Goal: Contribute content: Contribute content

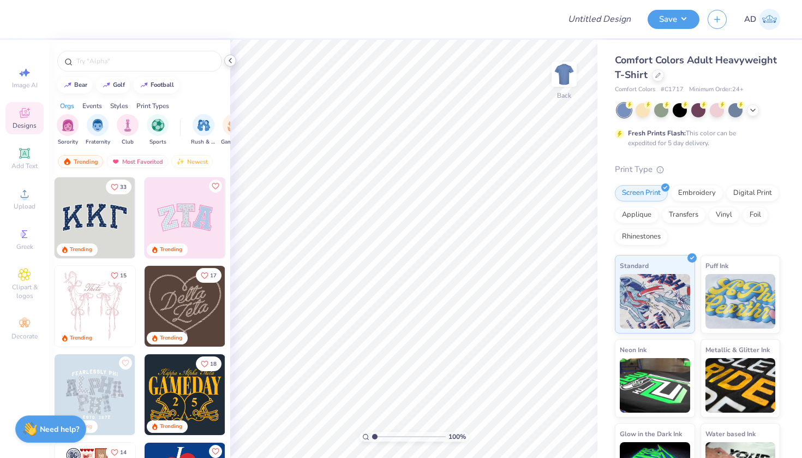
click at [232, 55] on div at bounding box center [230, 61] width 12 height 12
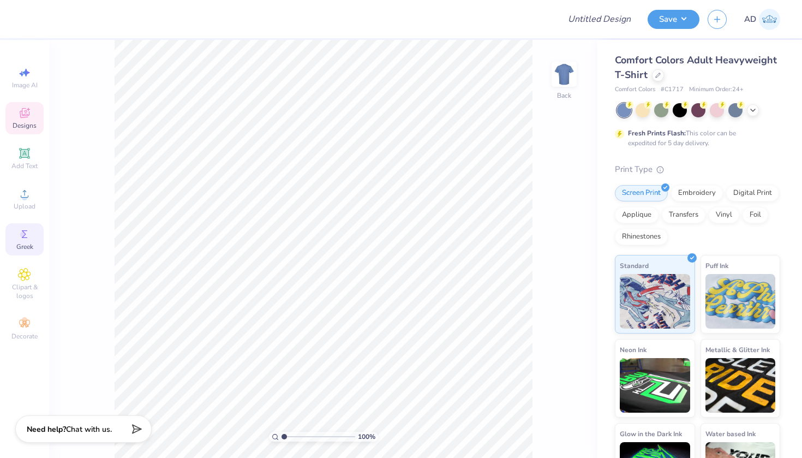
click at [27, 232] on icon at bounding box center [24, 234] width 13 height 13
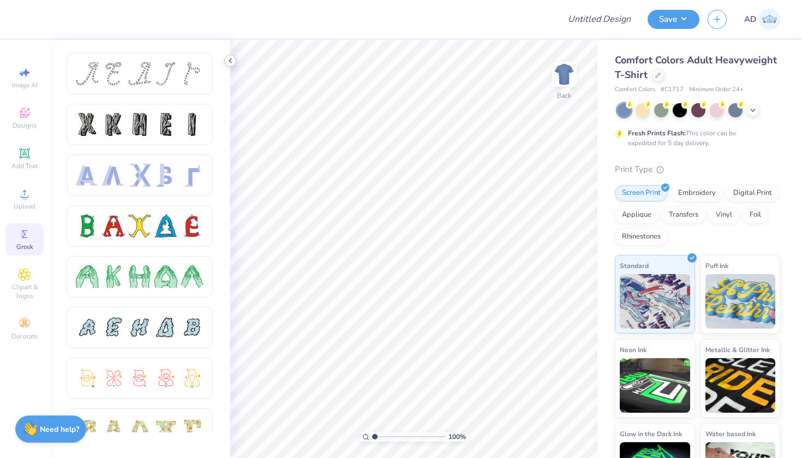
click at [231, 57] on icon at bounding box center [230, 60] width 9 height 9
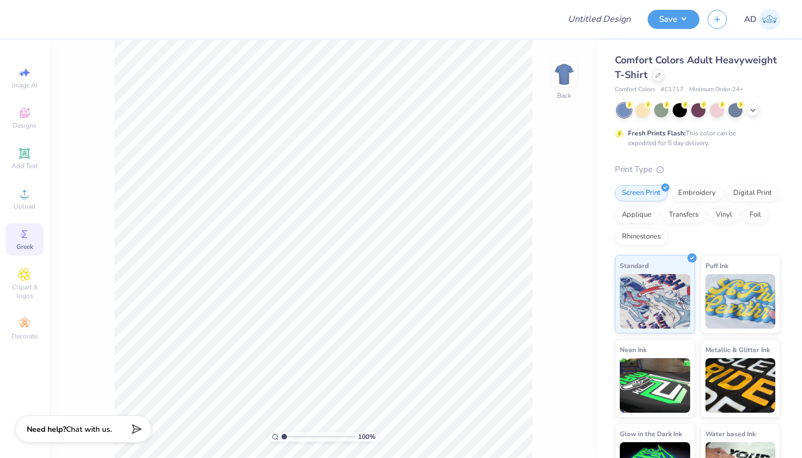
click at [90, 102] on div "100 % Back" at bounding box center [323, 249] width 548 height 418
click at [25, 237] on circle at bounding box center [23, 234] width 6 height 6
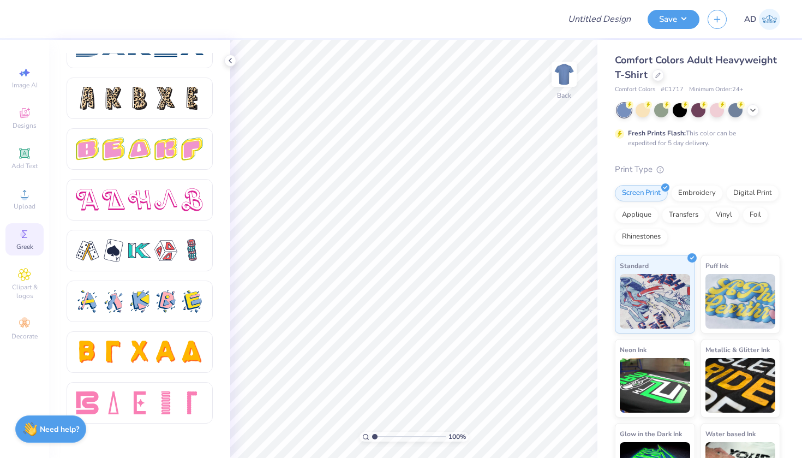
scroll to position [1803, 0]
click at [720, 20] on icon "button" at bounding box center [717, 17] width 9 height 9
click at [229, 59] on icon at bounding box center [230, 60] width 9 height 9
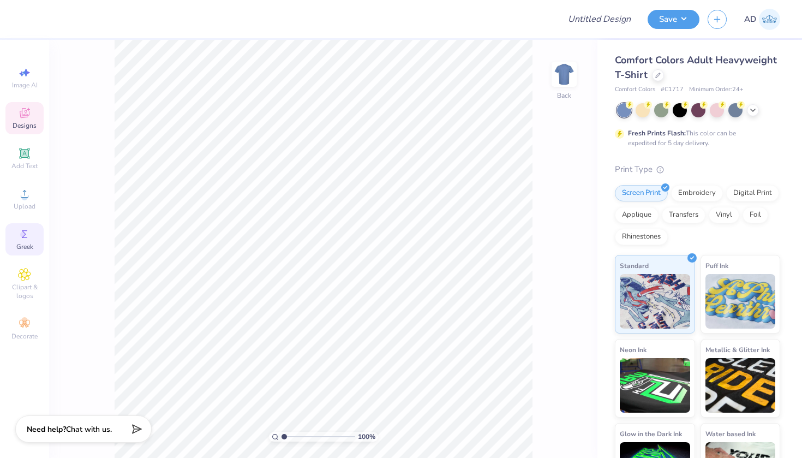
click at [22, 116] on icon at bounding box center [24, 114] width 9 height 7
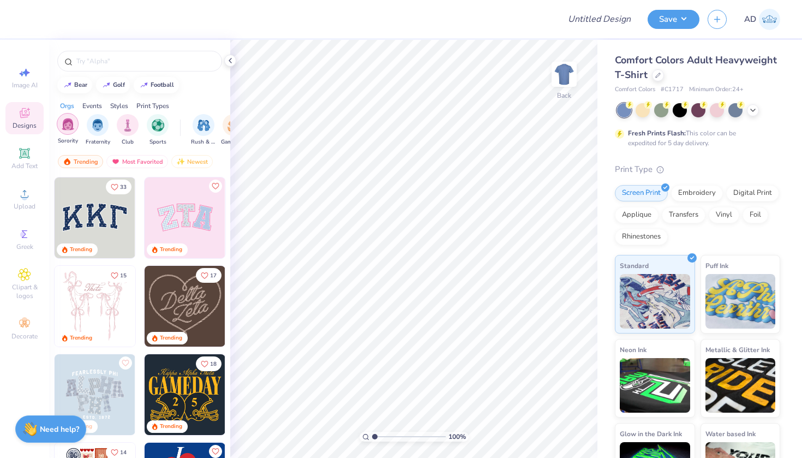
click at [68, 129] on img "filter for Sorority" at bounding box center [68, 124] width 13 height 13
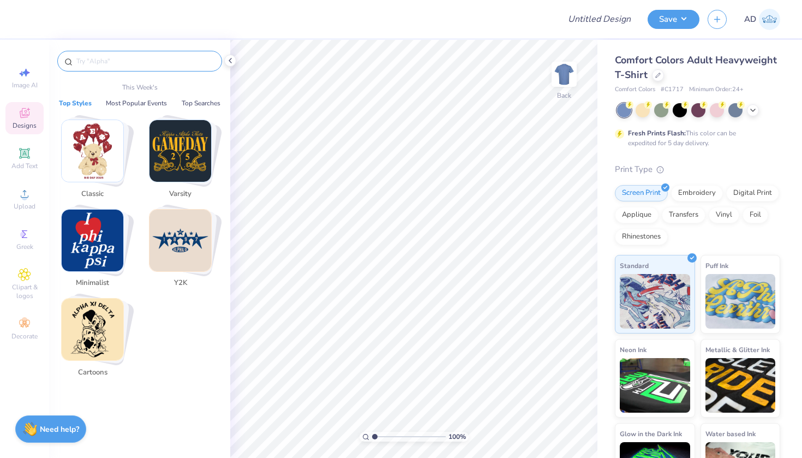
click at [111, 62] on input "text" at bounding box center [145, 61] width 140 height 11
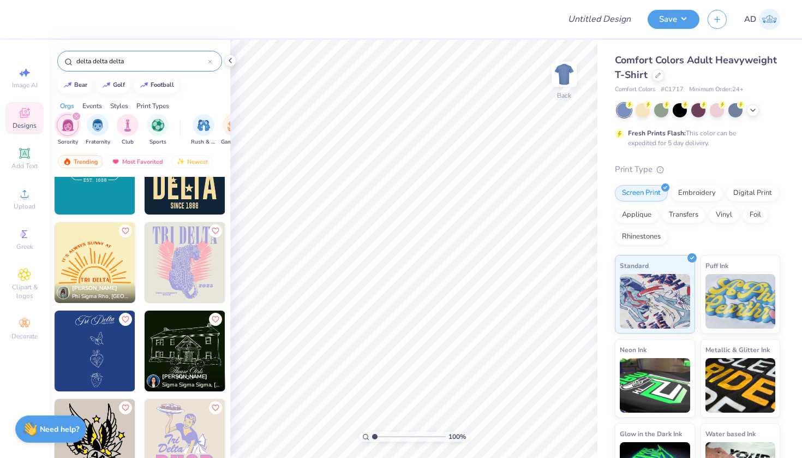
scroll to position [4463, 0]
type input "delta delta delta"
click at [101, 253] on img at bounding box center [95, 263] width 81 height 81
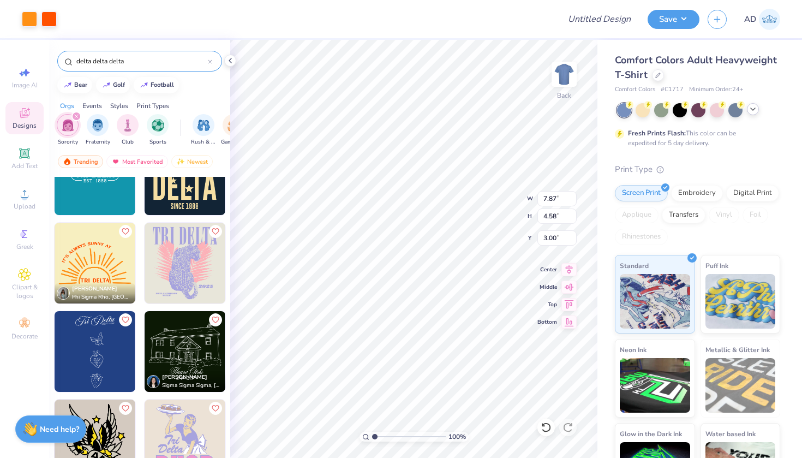
click at [753, 109] on icon at bounding box center [753, 109] width 9 height 9
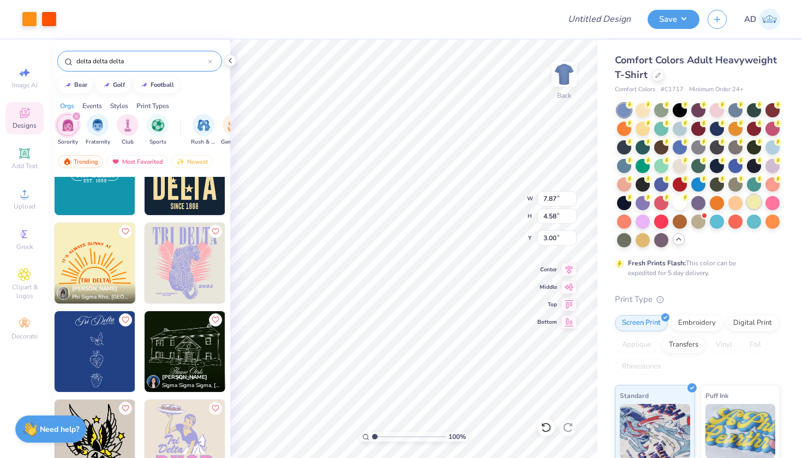
click at [757, 200] on div at bounding box center [754, 202] width 14 height 14
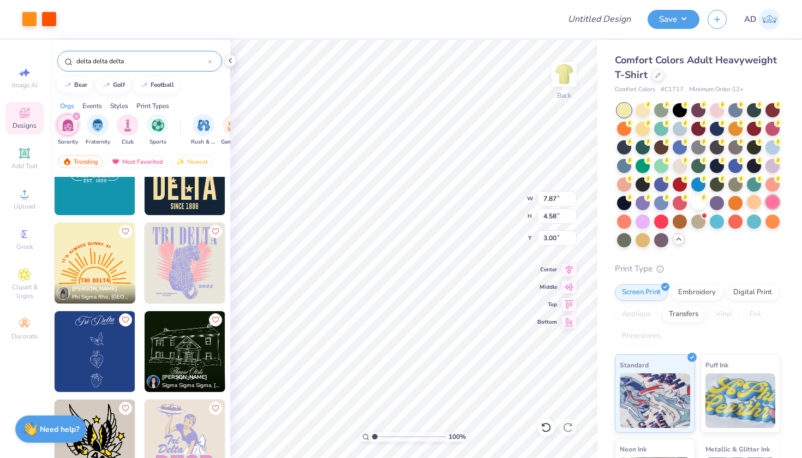
click at [772, 196] on div at bounding box center [773, 202] width 14 height 14
click at [753, 201] on div at bounding box center [754, 202] width 14 height 14
click at [752, 201] on div at bounding box center [754, 202] width 14 height 14
click at [656, 71] on icon at bounding box center [657, 73] width 5 height 5
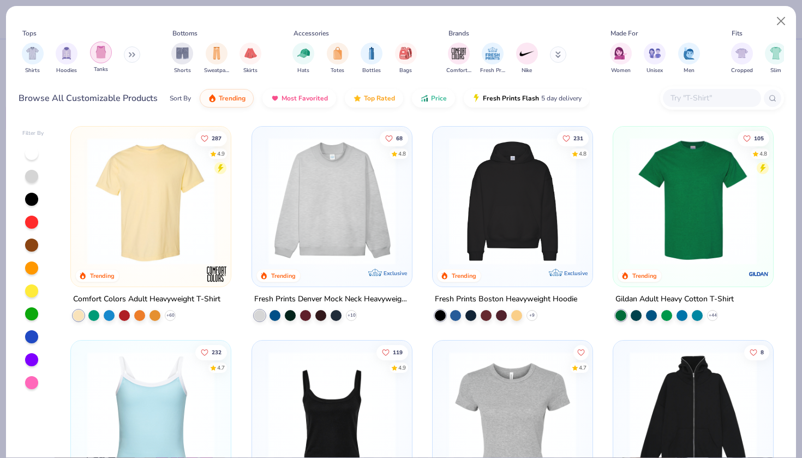
click at [108, 44] on div "filter for Tanks" at bounding box center [101, 52] width 22 height 22
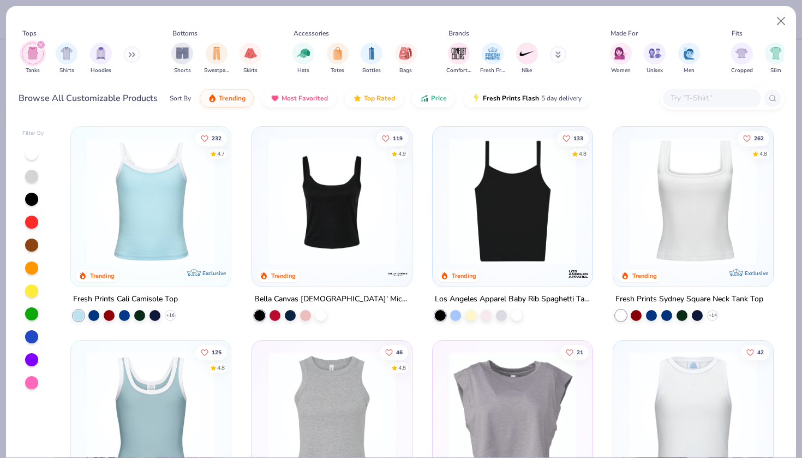
click at [360, 216] on img at bounding box center [332, 201] width 138 height 127
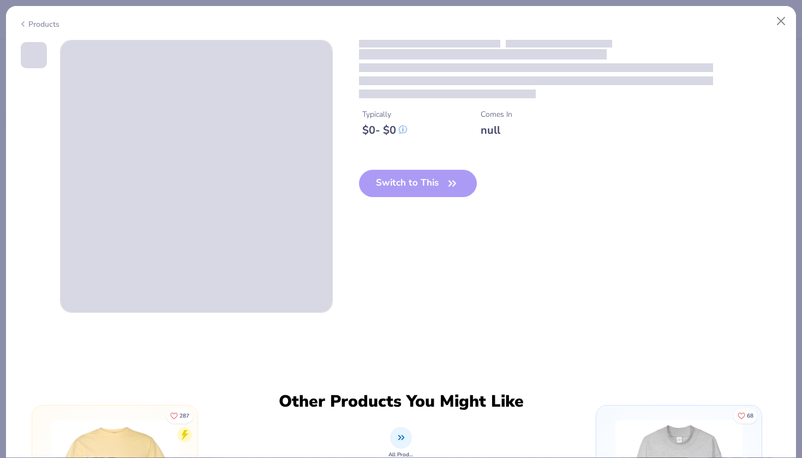
click at [436, 165] on div "Typically $ 0 - $ 0 Comes In null Switch to This" at bounding box center [571, 127] width 425 height 175
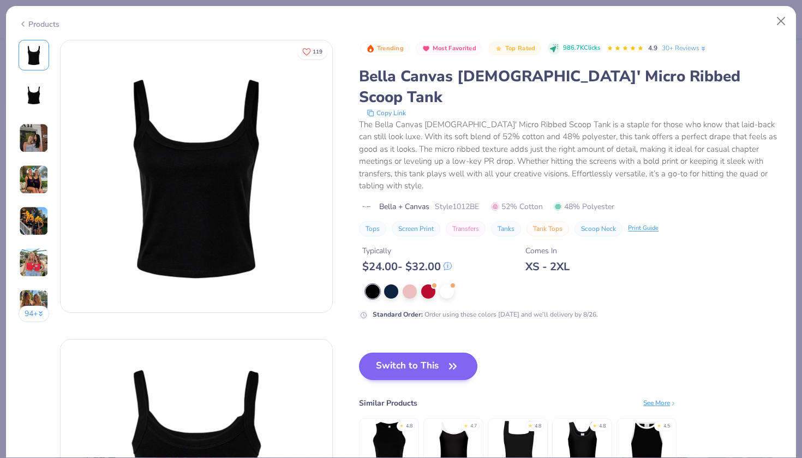
click at [404, 353] on button "Switch to This" at bounding box center [418, 366] width 118 height 27
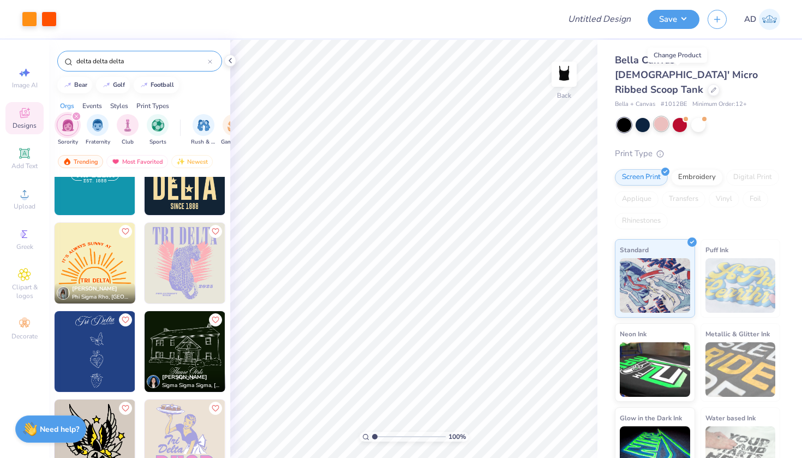
click at [659, 117] on div at bounding box center [661, 124] width 14 height 14
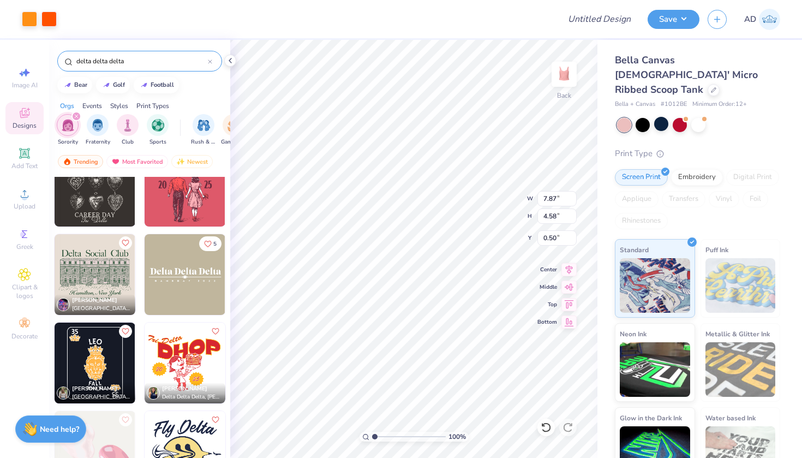
scroll to position [4806, 0]
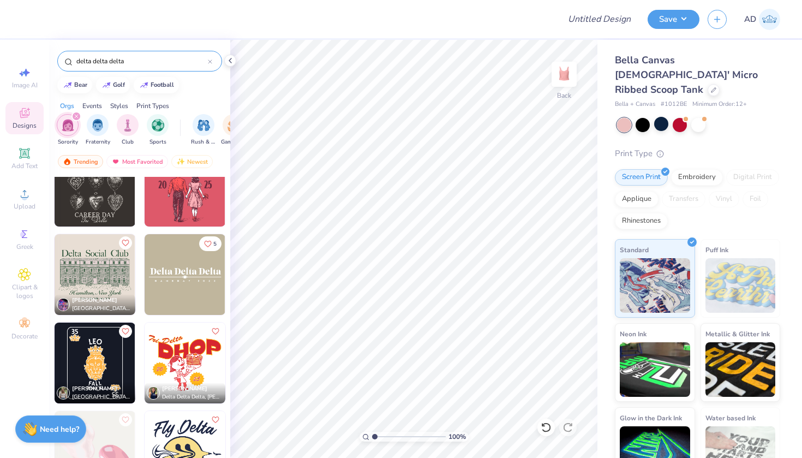
click at [184, 341] on img at bounding box center [185, 363] width 81 height 81
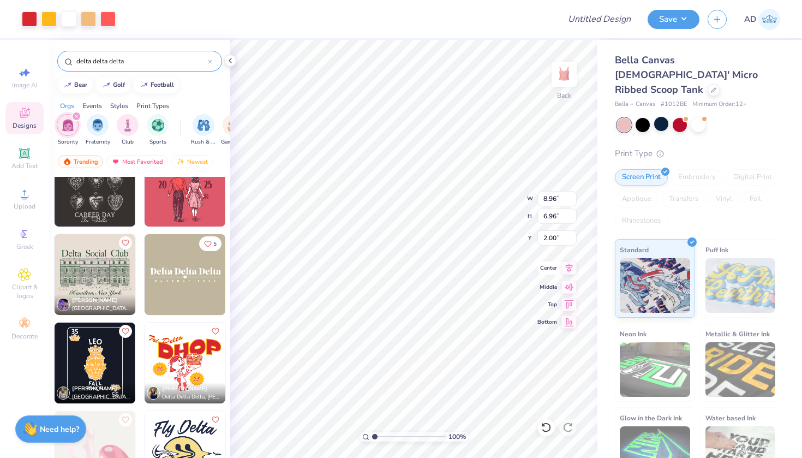
click at [570, 265] on icon at bounding box center [569, 267] width 7 height 9
click at [570, 285] on icon at bounding box center [569, 285] width 9 height 7
type input "2.02"
click at [570, 285] on icon at bounding box center [569, 285] width 9 height 7
click at [570, 269] on icon at bounding box center [569, 267] width 15 height 13
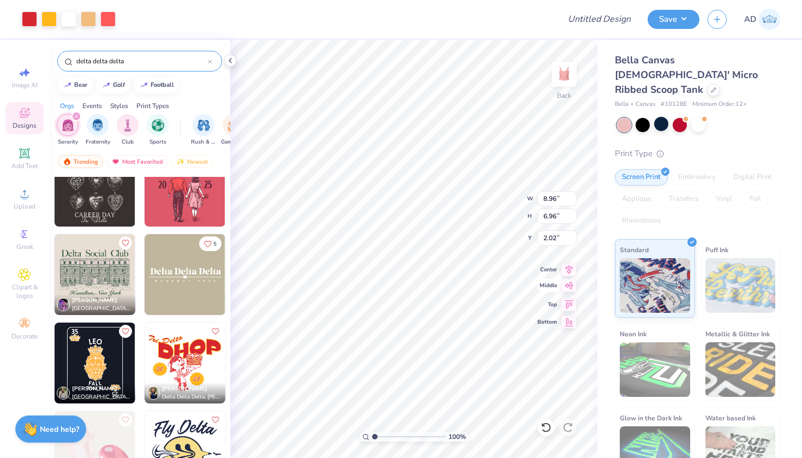
type input "6.44"
type input "5.00"
click at [568, 268] on icon at bounding box center [569, 267] width 7 height 9
click at [568, 283] on icon at bounding box center [569, 285] width 15 height 13
click at [569, 303] on icon at bounding box center [569, 302] width 15 height 13
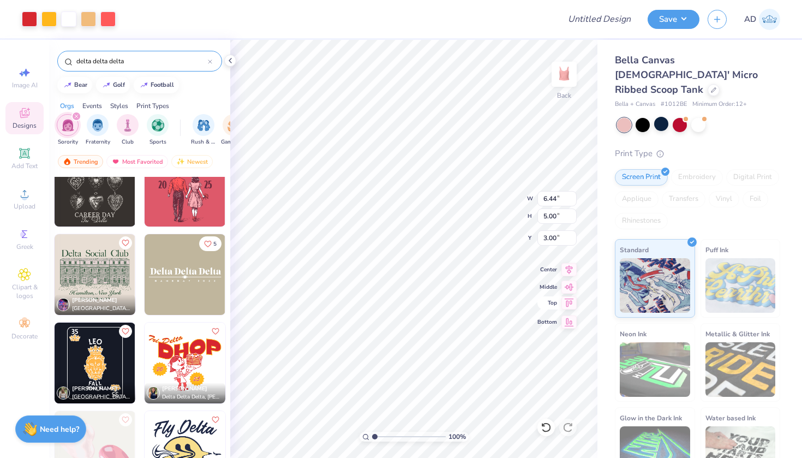
type input "0.50"
click at [569, 73] on img at bounding box center [564, 74] width 44 height 44
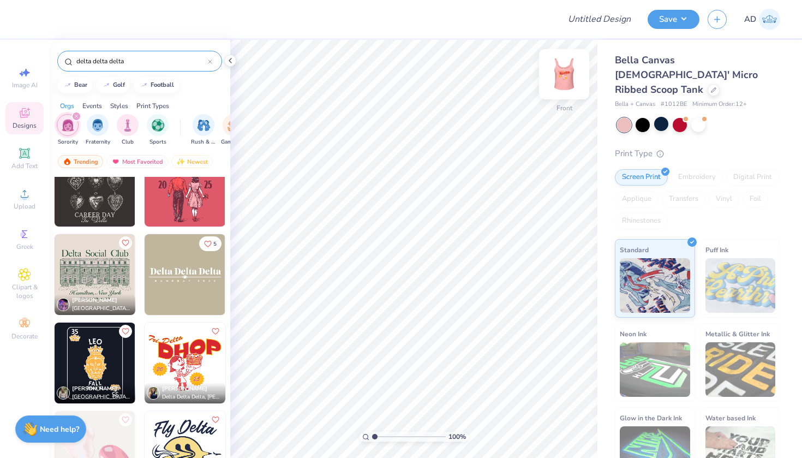
click at [566, 70] on img at bounding box center [564, 74] width 44 height 44
drag, startPoint x: 126, startPoint y: 57, endPoint x: 65, endPoint y: 50, distance: 61.6
click at [65, 50] on div "delta delta delta" at bounding box center [139, 58] width 181 height 37
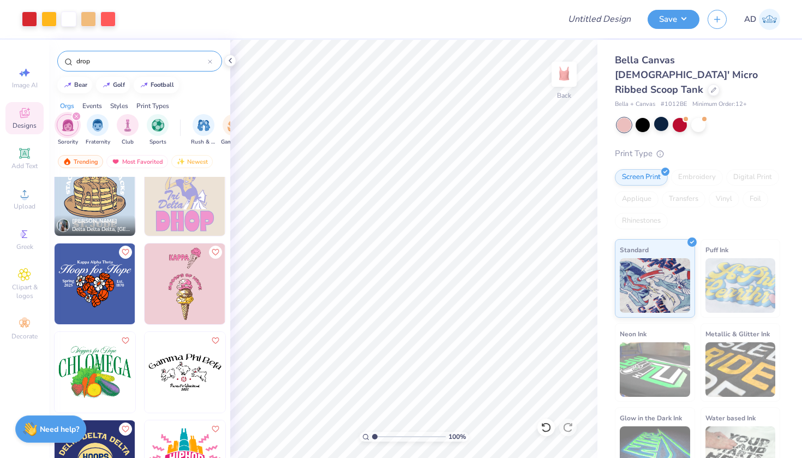
scroll to position [25, 0]
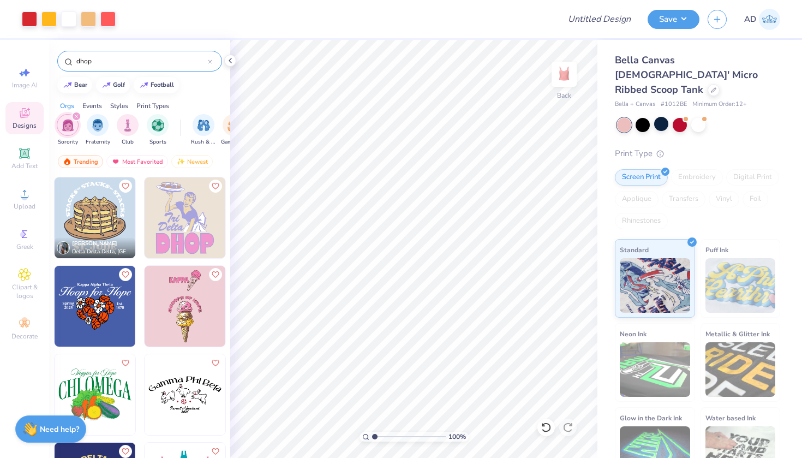
type input "dhop"
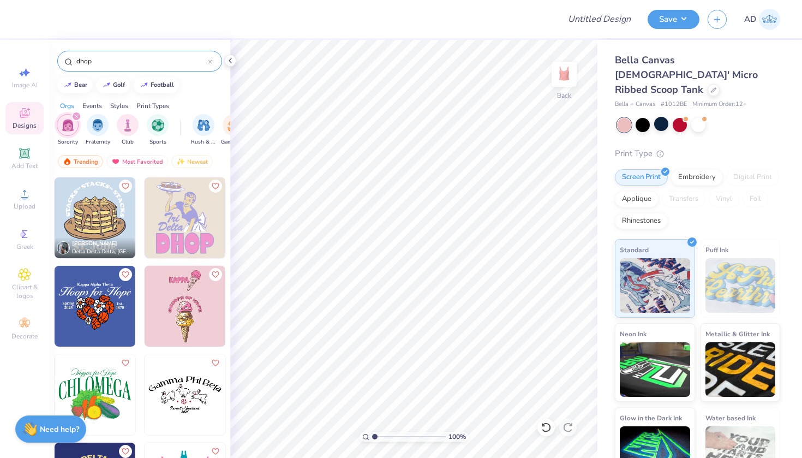
click at [194, 225] on img at bounding box center [185, 217] width 81 height 81
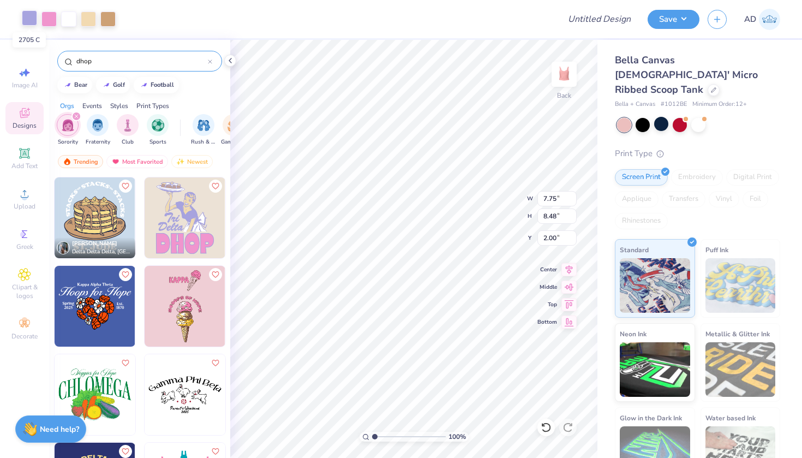
click at [31, 21] on div at bounding box center [29, 17] width 15 height 15
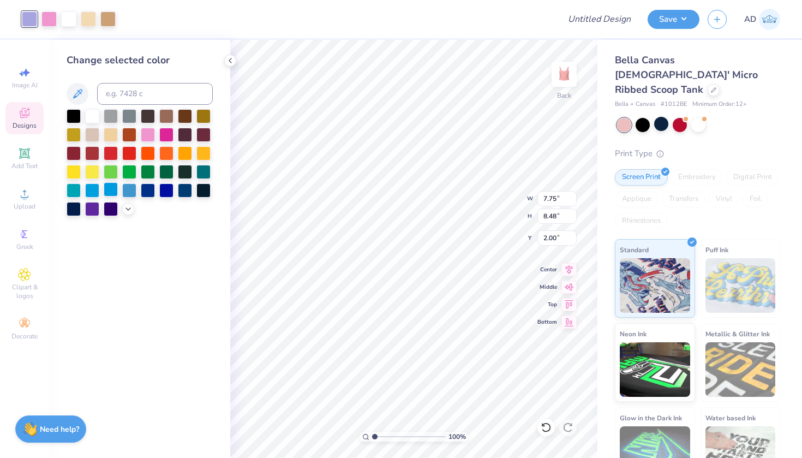
click at [111, 191] on div at bounding box center [111, 189] width 14 height 14
click at [74, 17] on div at bounding box center [68, 17] width 15 height 15
click at [75, 97] on icon at bounding box center [77, 93] width 9 height 9
click at [78, 88] on icon at bounding box center [77, 93] width 13 height 13
click at [129, 209] on icon at bounding box center [128, 208] width 9 height 9
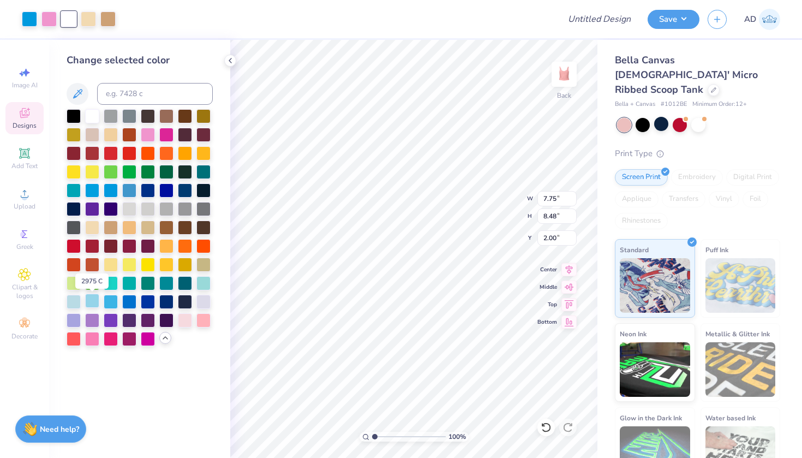
click at [89, 301] on div at bounding box center [92, 301] width 14 height 14
click at [92, 111] on div at bounding box center [92, 115] width 14 height 14
click at [52, 13] on div at bounding box center [48, 17] width 15 height 15
click at [92, 300] on div at bounding box center [92, 301] width 14 height 14
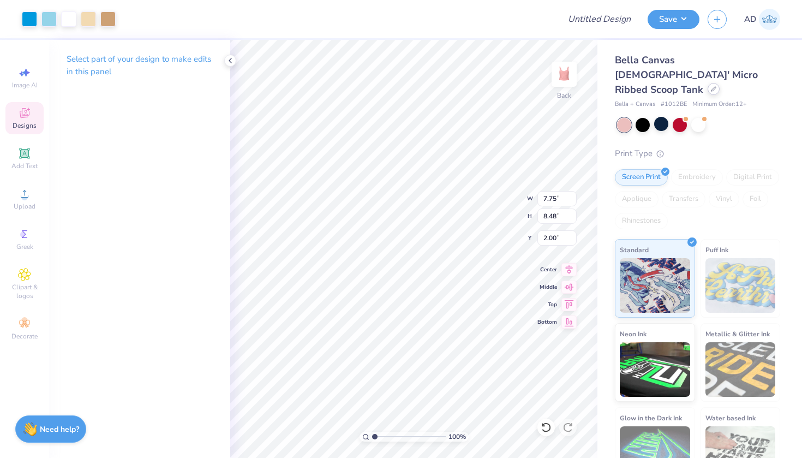
click at [711, 86] on icon at bounding box center [713, 88] width 5 height 5
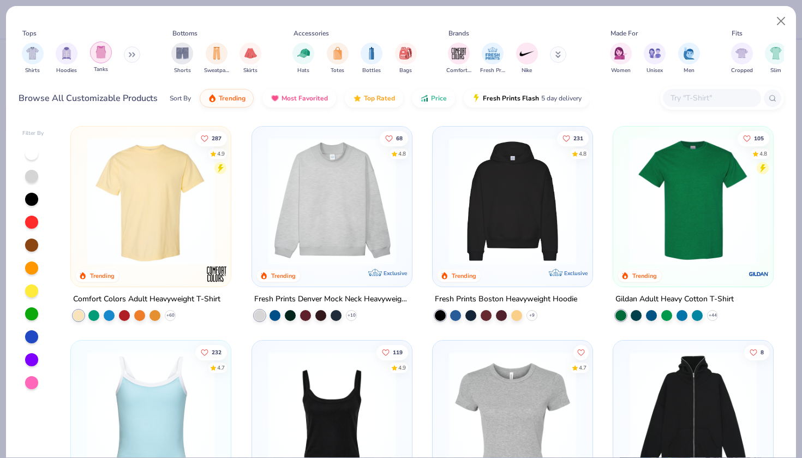
click at [103, 56] on img "filter for Tanks" at bounding box center [101, 52] width 12 height 13
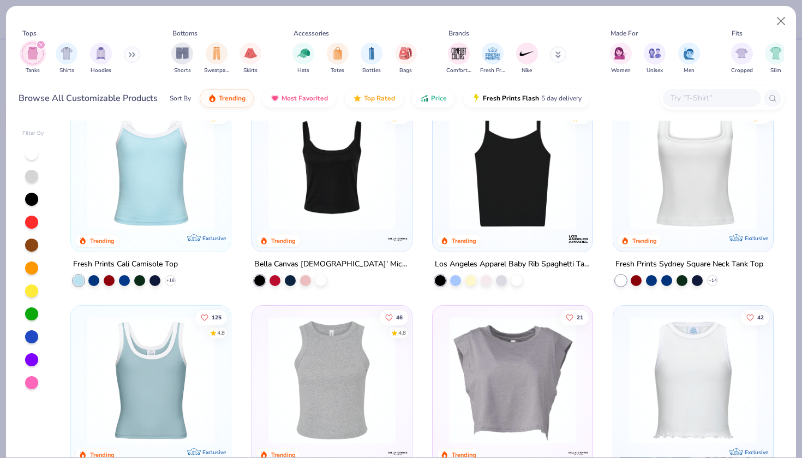
scroll to position [15, 0]
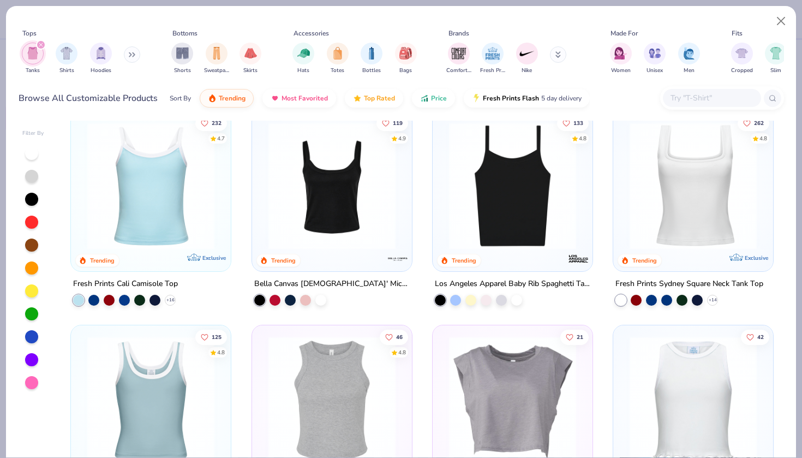
click at [710, 175] on img at bounding box center [693, 185] width 138 height 127
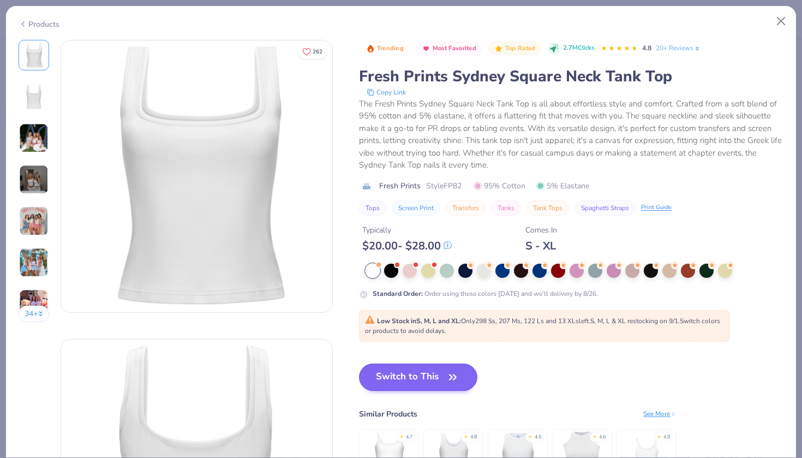
click at [414, 377] on button "Switch to This" at bounding box center [418, 376] width 118 height 27
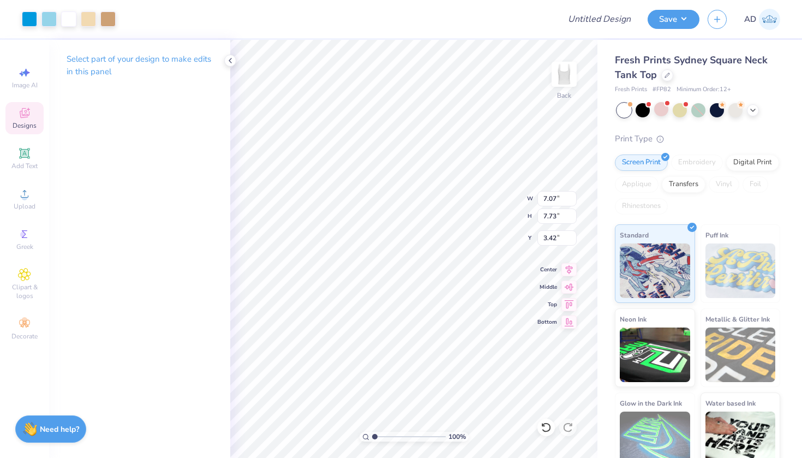
type input "0.95"
click at [754, 112] on icon at bounding box center [753, 109] width 9 height 9
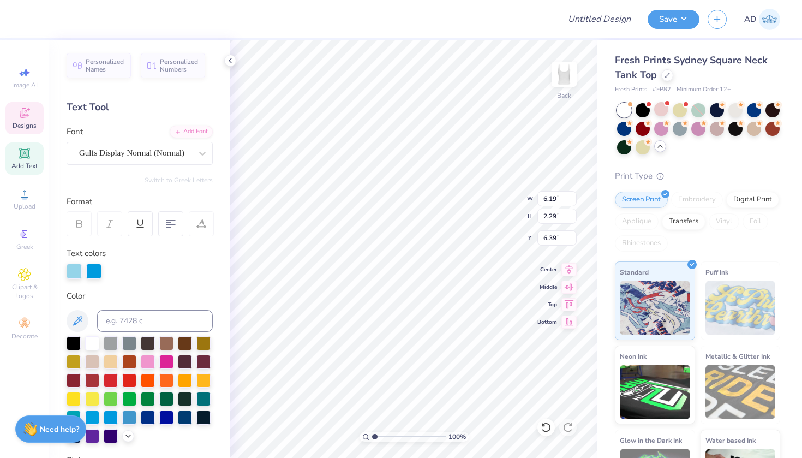
scroll to position [0, 1]
type textarea "TRIHOP"
type input "6.69"
type input "7.05"
type input "2.61"
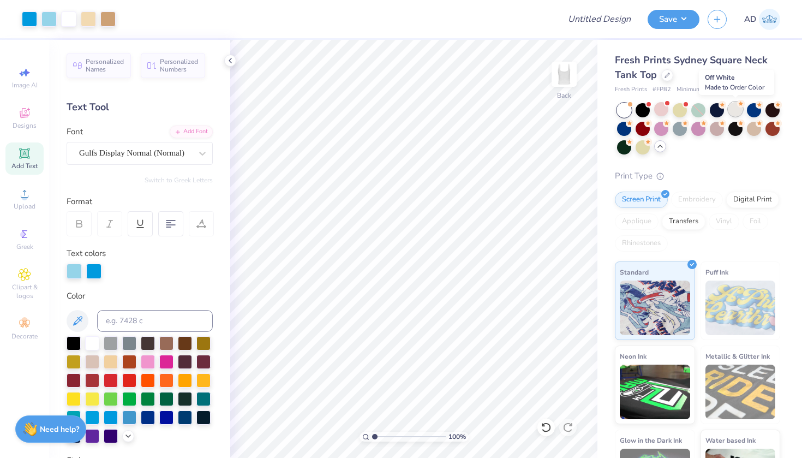
click at [737, 108] on div at bounding box center [736, 109] width 14 height 14
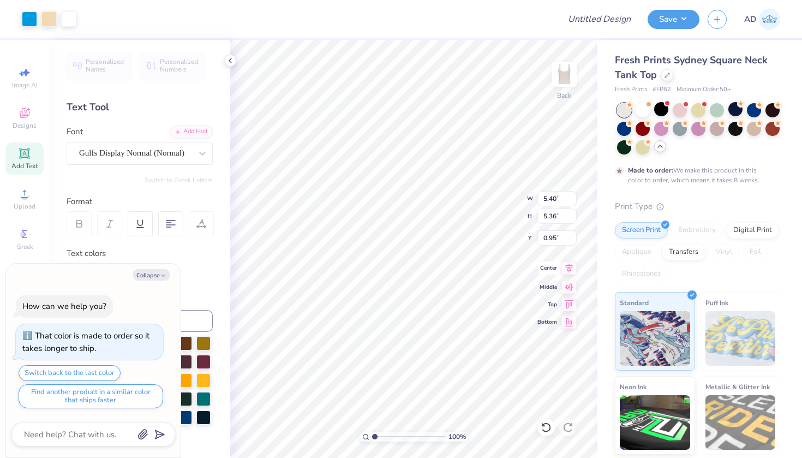
click at [570, 268] on icon at bounding box center [569, 267] width 15 height 13
click at [546, 428] on icon at bounding box center [546, 427] width 11 height 11
click at [569, 267] on icon at bounding box center [569, 267] width 7 height 9
click at [569, 265] on icon at bounding box center [569, 267] width 7 height 9
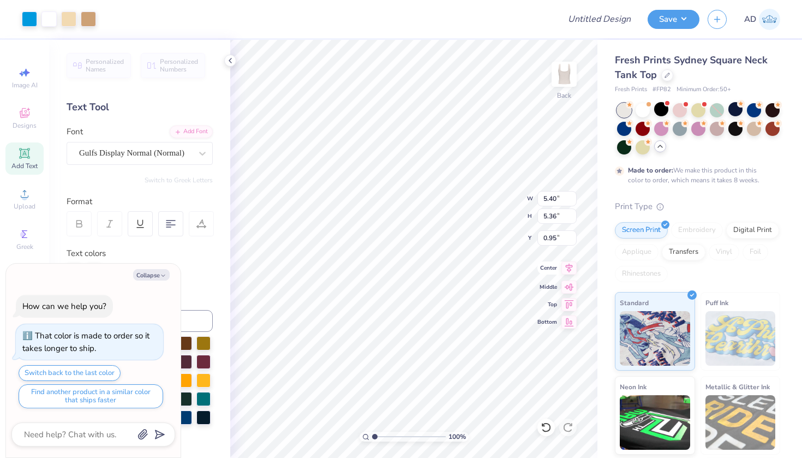
click at [570, 266] on icon at bounding box center [569, 267] width 15 height 13
click at [544, 425] on icon at bounding box center [546, 427] width 11 height 11
type textarea "x"
type input "6.50"
click at [157, 274] on button "Collapse" at bounding box center [151, 274] width 37 height 11
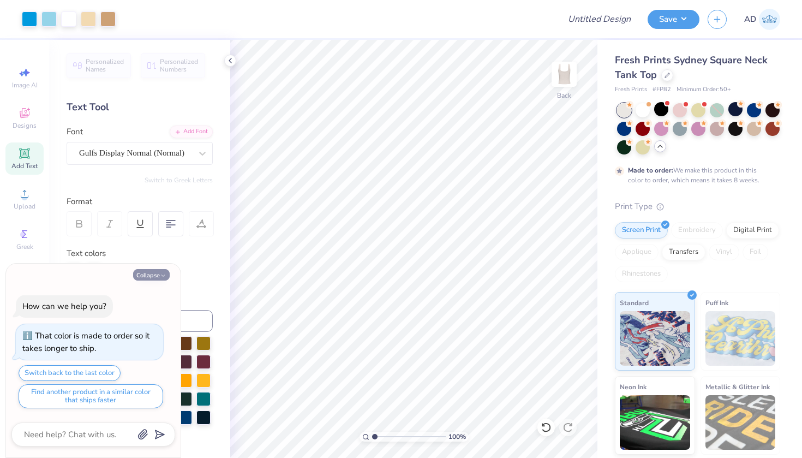
type textarea "x"
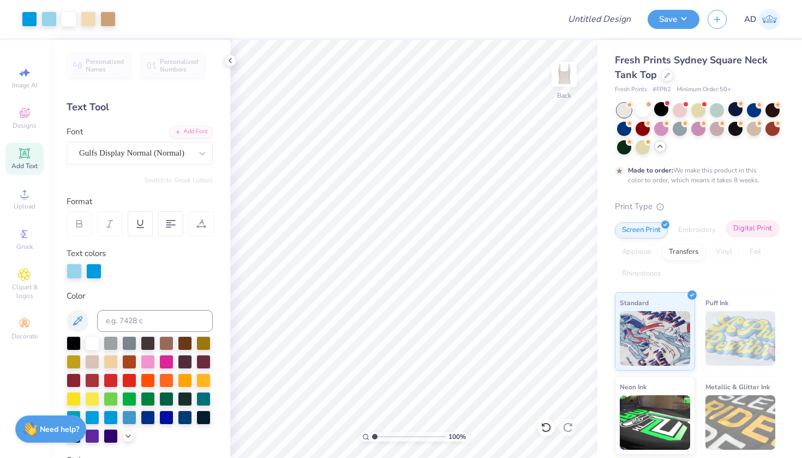
click at [752, 228] on div "Digital Print" at bounding box center [752, 228] width 53 height 16
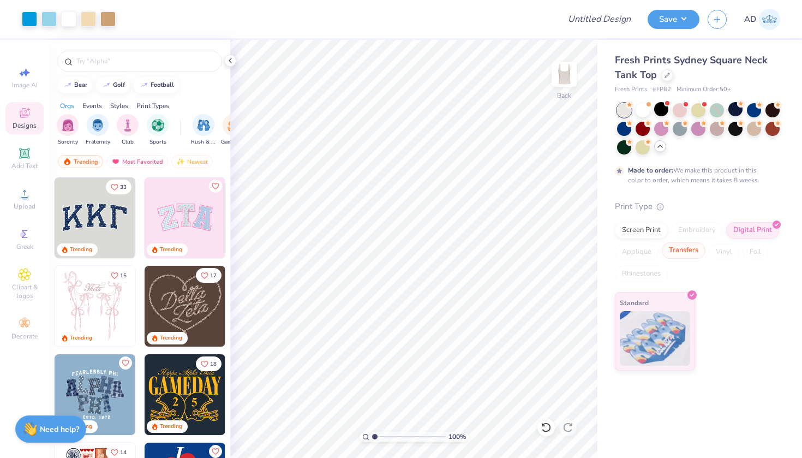
click at [685, 250] on div "Transfers" at bounding box center [684, 250] width 44 height 16
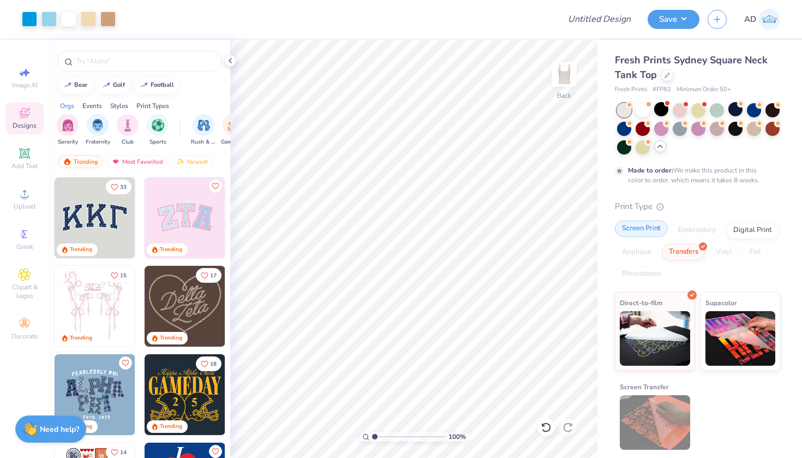
click at [646, 235] on div "Screen Print" at bounding box center [641, 228] width 53 height 16
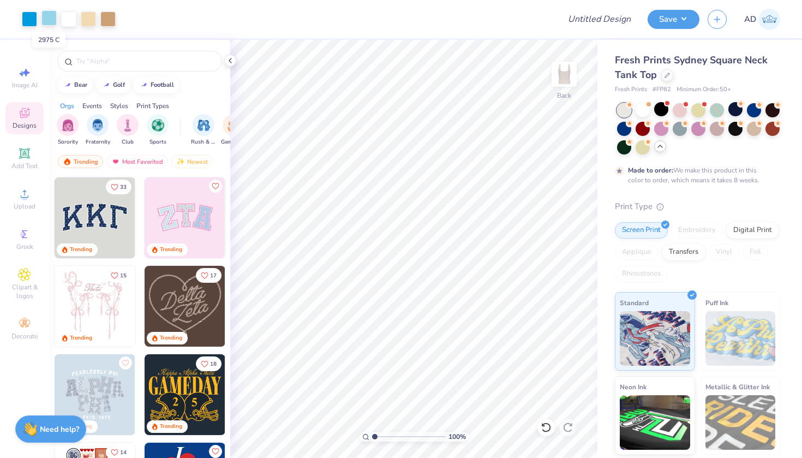
click at [49, 17] on div at bounding box center [48, 17] width 15 height 15
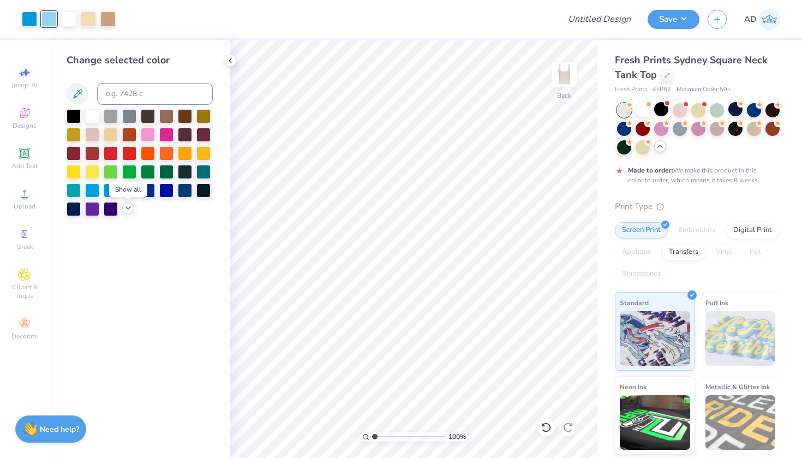
click at [128, 210] on icon at bounding box center [128, 208] width 9 height 9
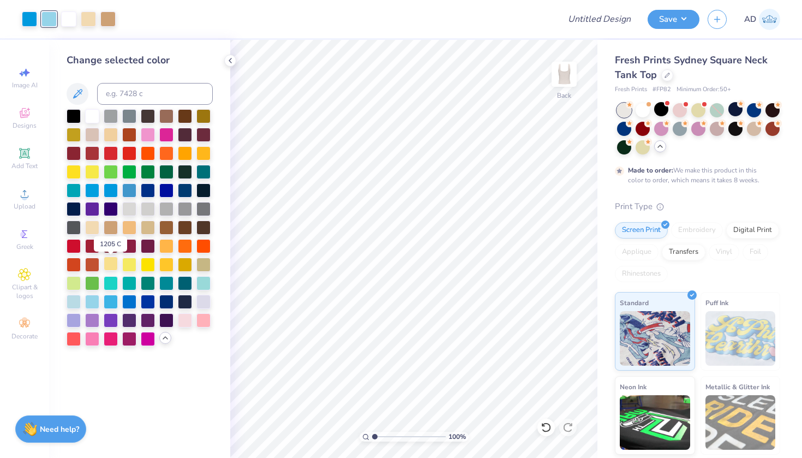
click at [111, 265] on div at bounding box center [111, 263] width 14 height 14
click at [598, 15] on input "Design Title" at bounding box center [612, 19] width 53 height 22
type input "Tri hop?"
click at [663, 18] on button "Save" at bounding box center [674, 17] width 52 height 19
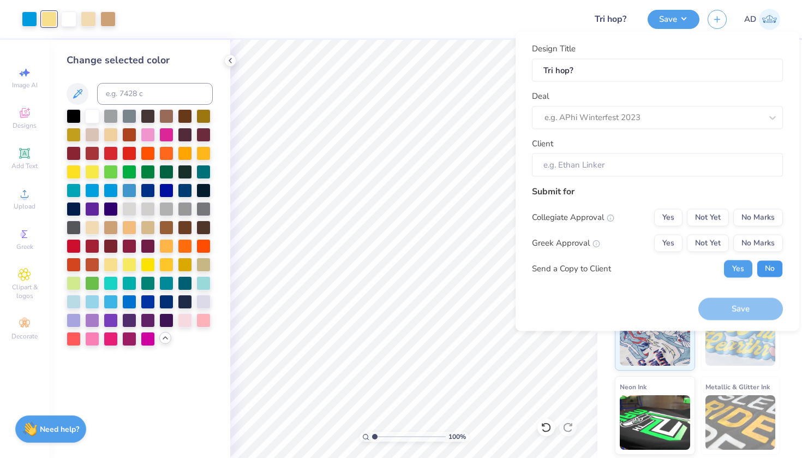
click at [771, 264] on button "No" at bounding box center [770, 268] width 26 height 17
click at [738, 315] on div "Save" at bounding box center [741, 309] width 85 height 22
click at [736, 314] on div "Save" at bounding box center [741, 309] width 85 height 22
click at [732, 302] on div "Save" at bounding box center [741, 309] width 85 height 22
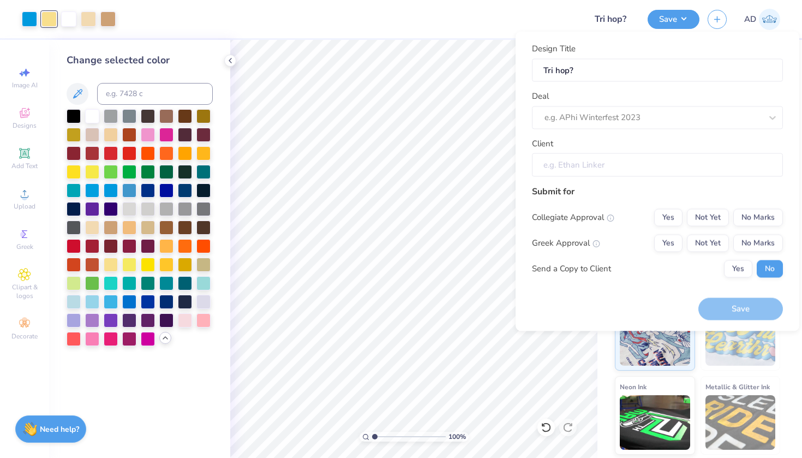
click at [590, 162] on input "Client" at bounding box center [657, 164] width 251 height 23
click at [575, 119] on div "e.g. APhi Winterfest 2023" at bounding box center [653, 117] width 217 height 13
click at [576, 92] on div "Deal e.g. APhi Winterfest 2023" at bounding box center [657, 109] width 251 height 39
